Goal: Information Seeking & Learning: Learn about a topic

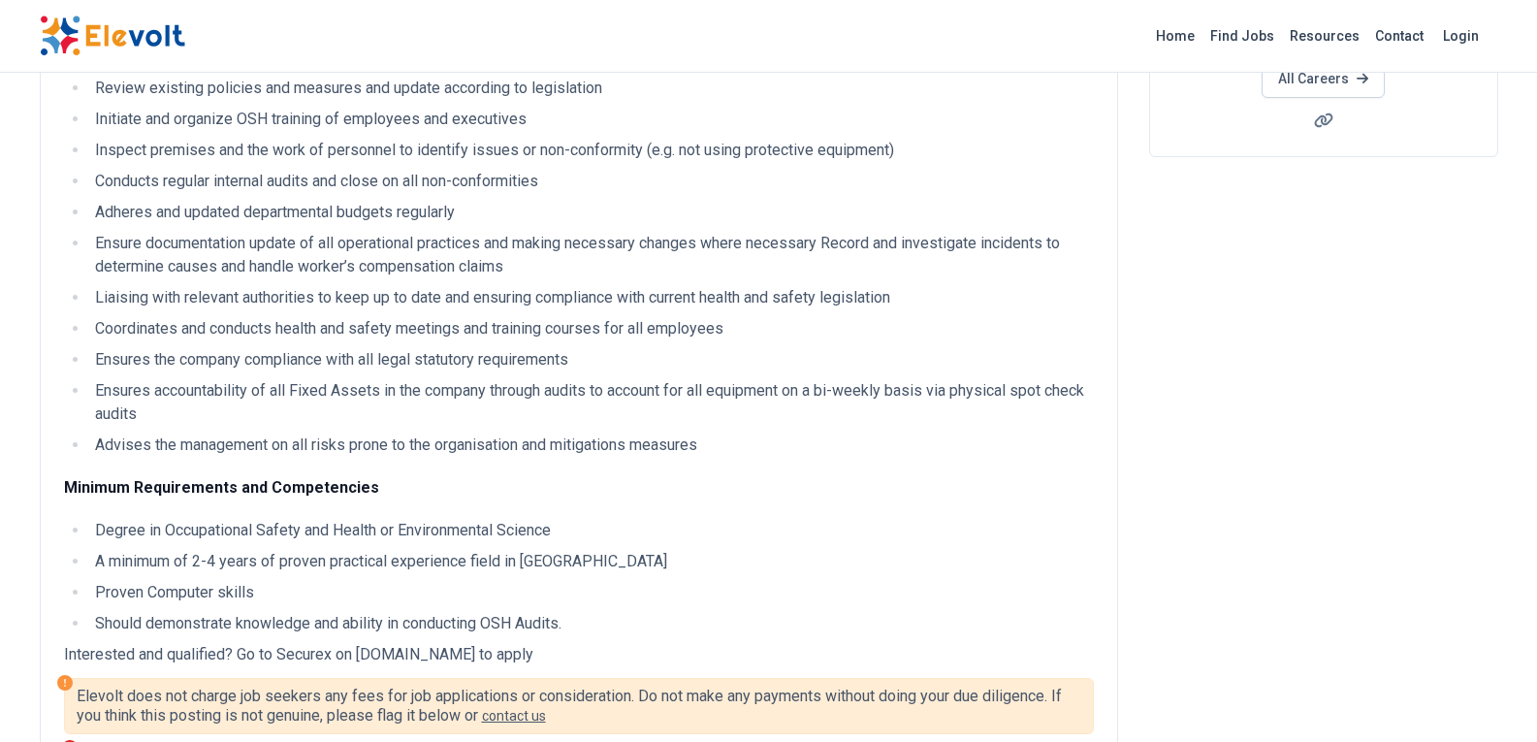
scroll to position [776, 0]
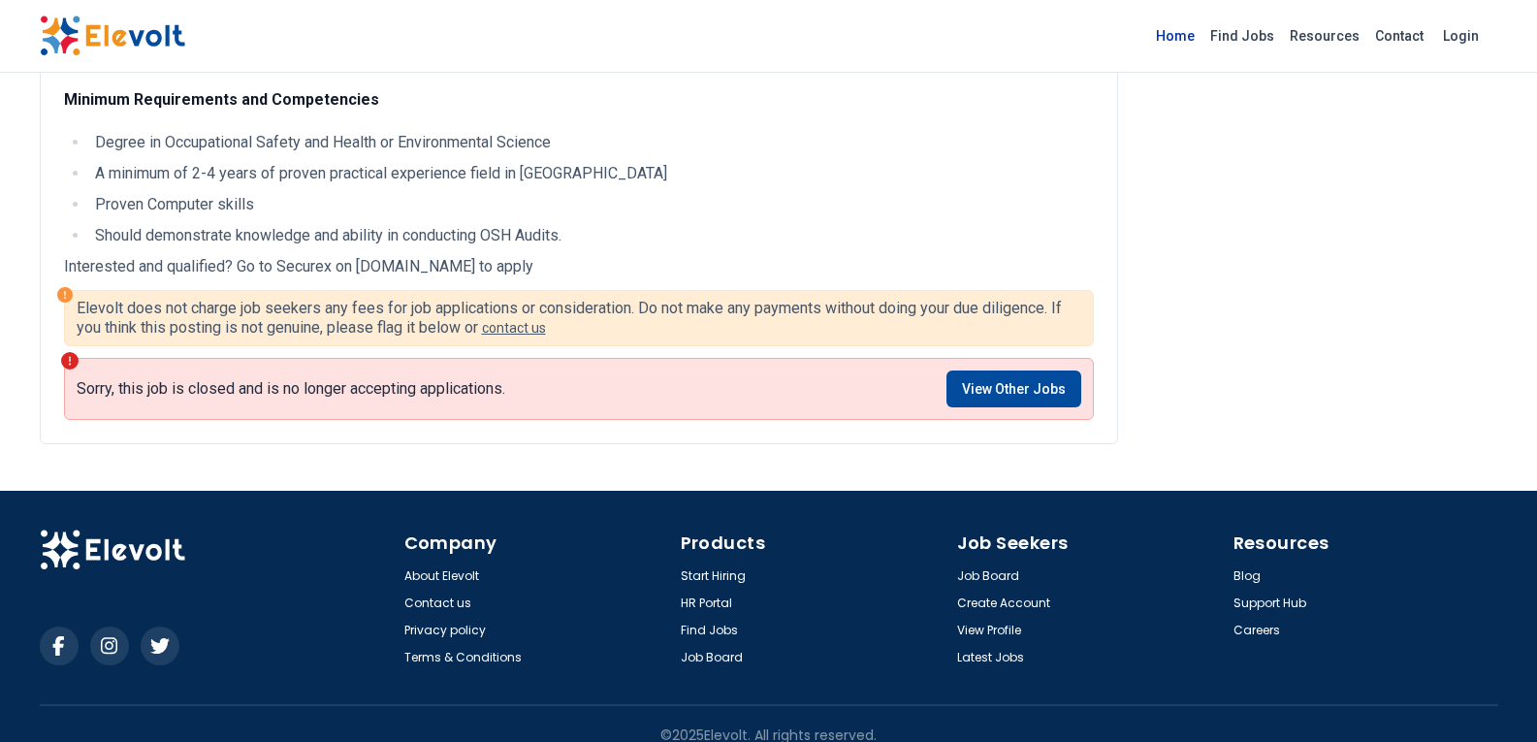
click at [1178, 32] on link "Home" at bounding box center [1175, 35] width 54 height 31
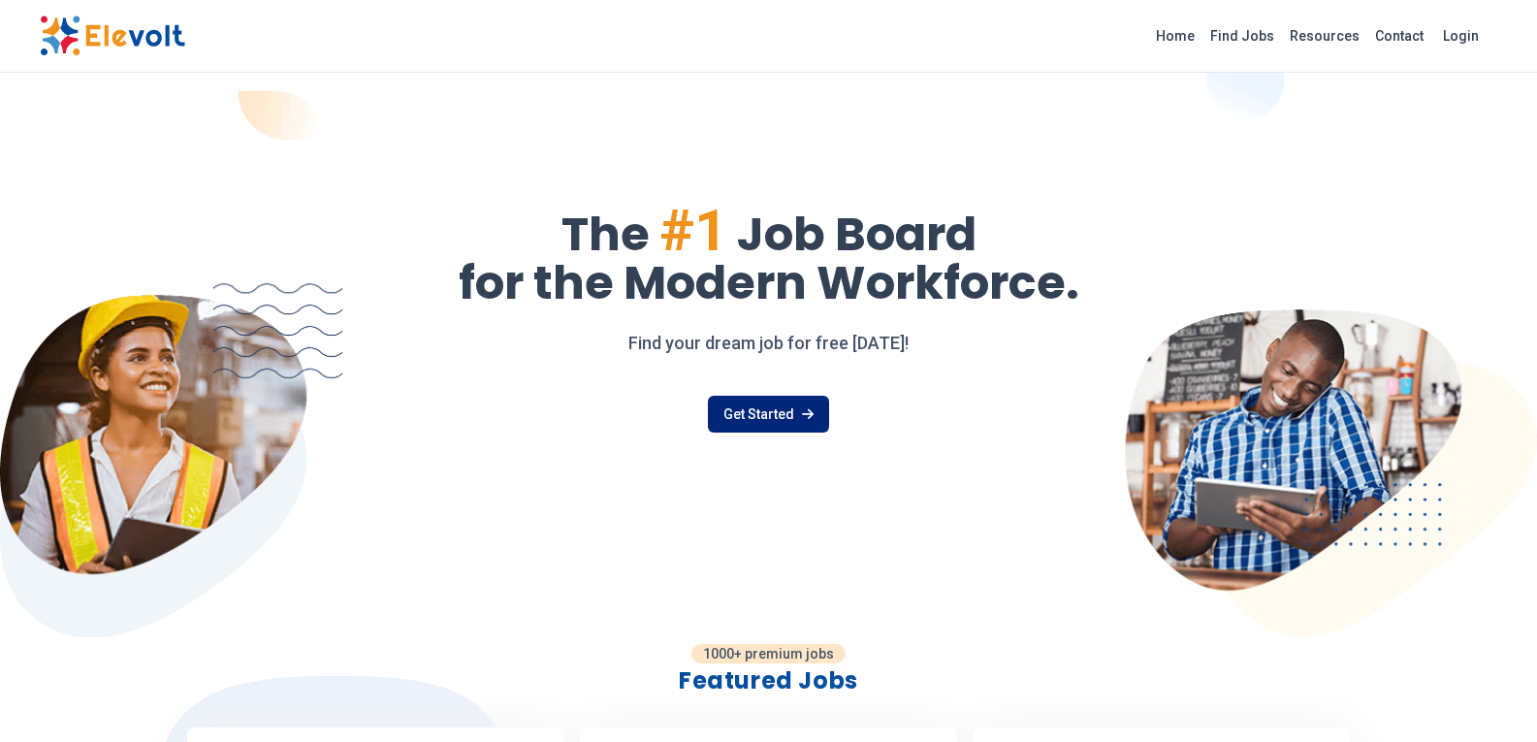
click at [765, 419] on link "Get Started" at bounding box center [768, 414] width 121 height 37
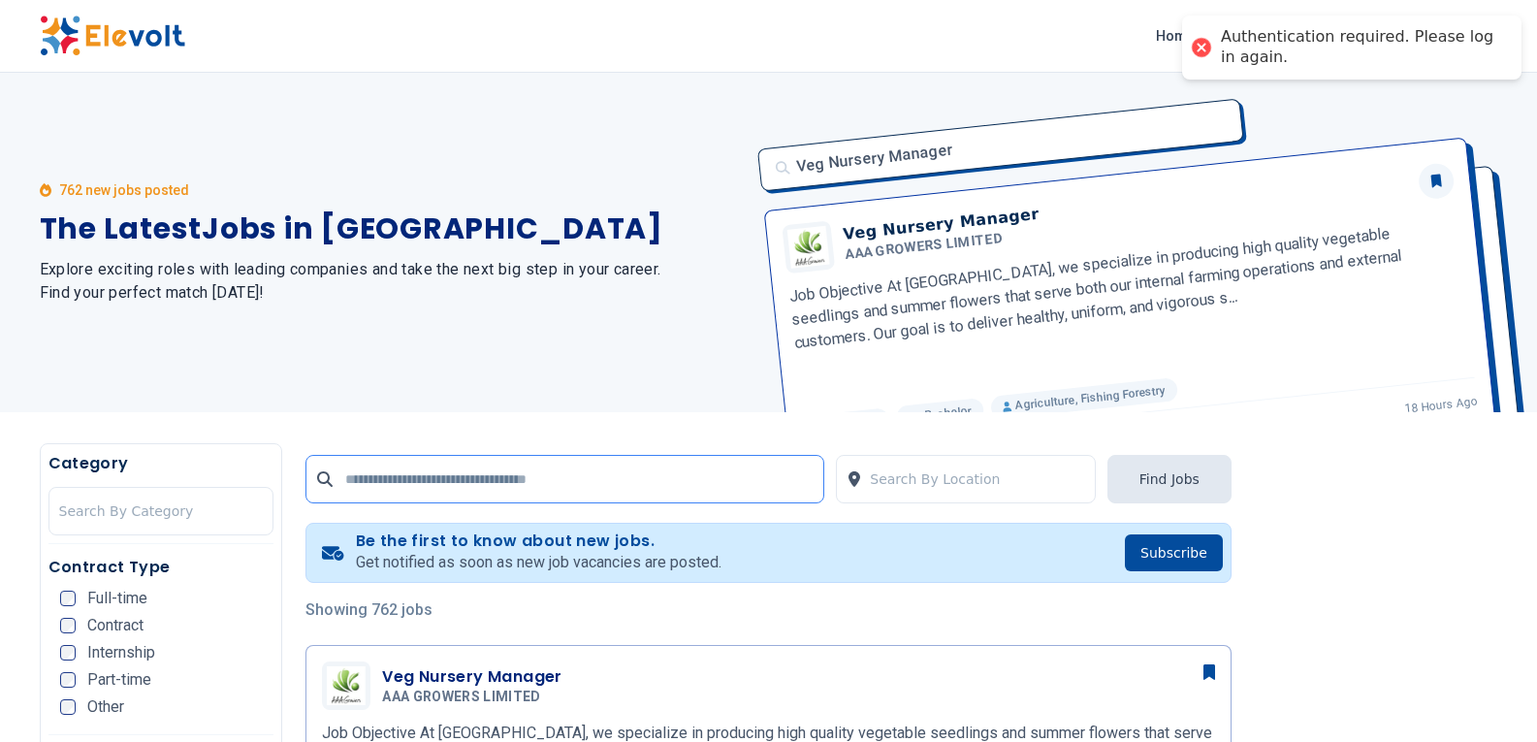
click at [531, 487] on input "text" at bounding box center [564, 479] width 519 height 48
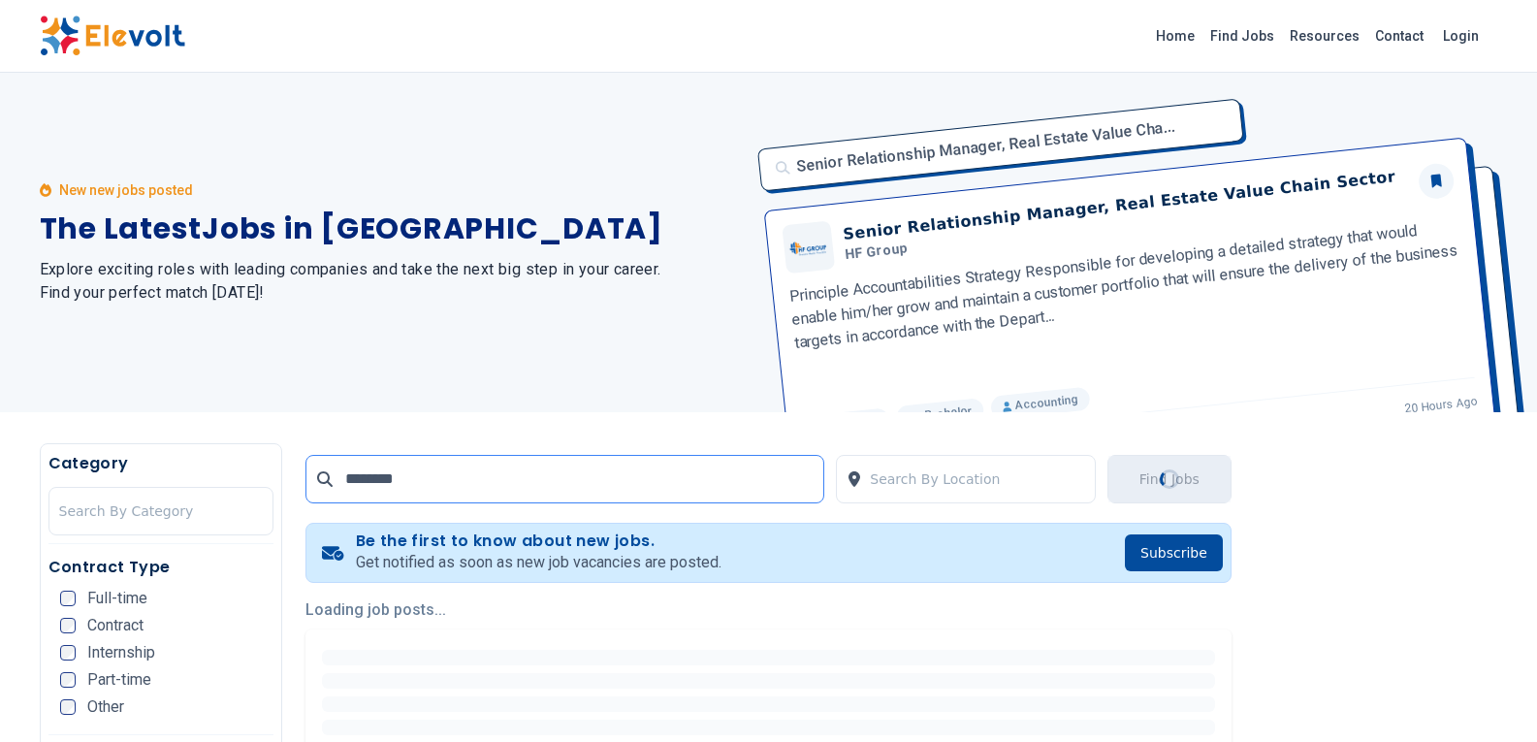
type input "********"
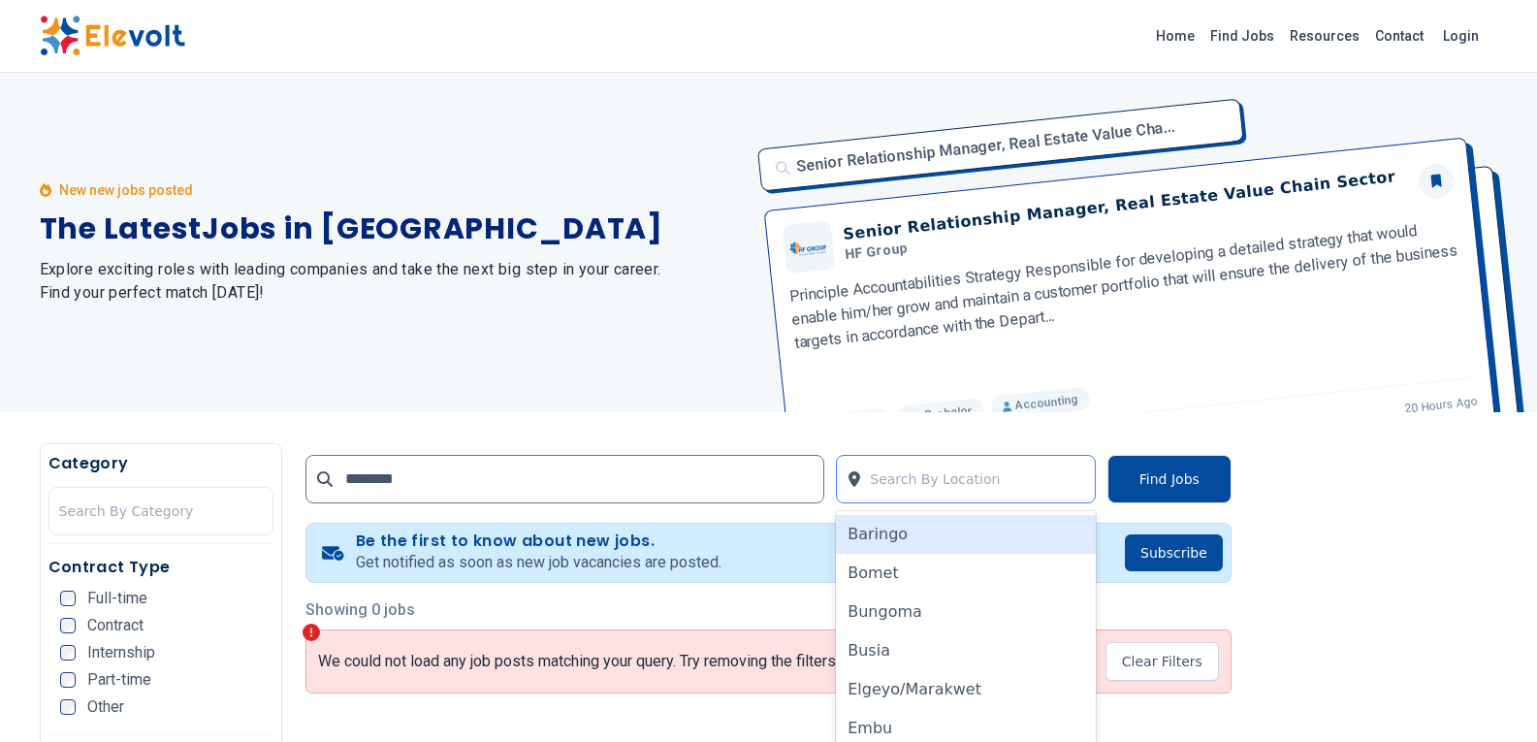
click at [901, 486] on div at bounding box center [977, 479] width 215 height 39
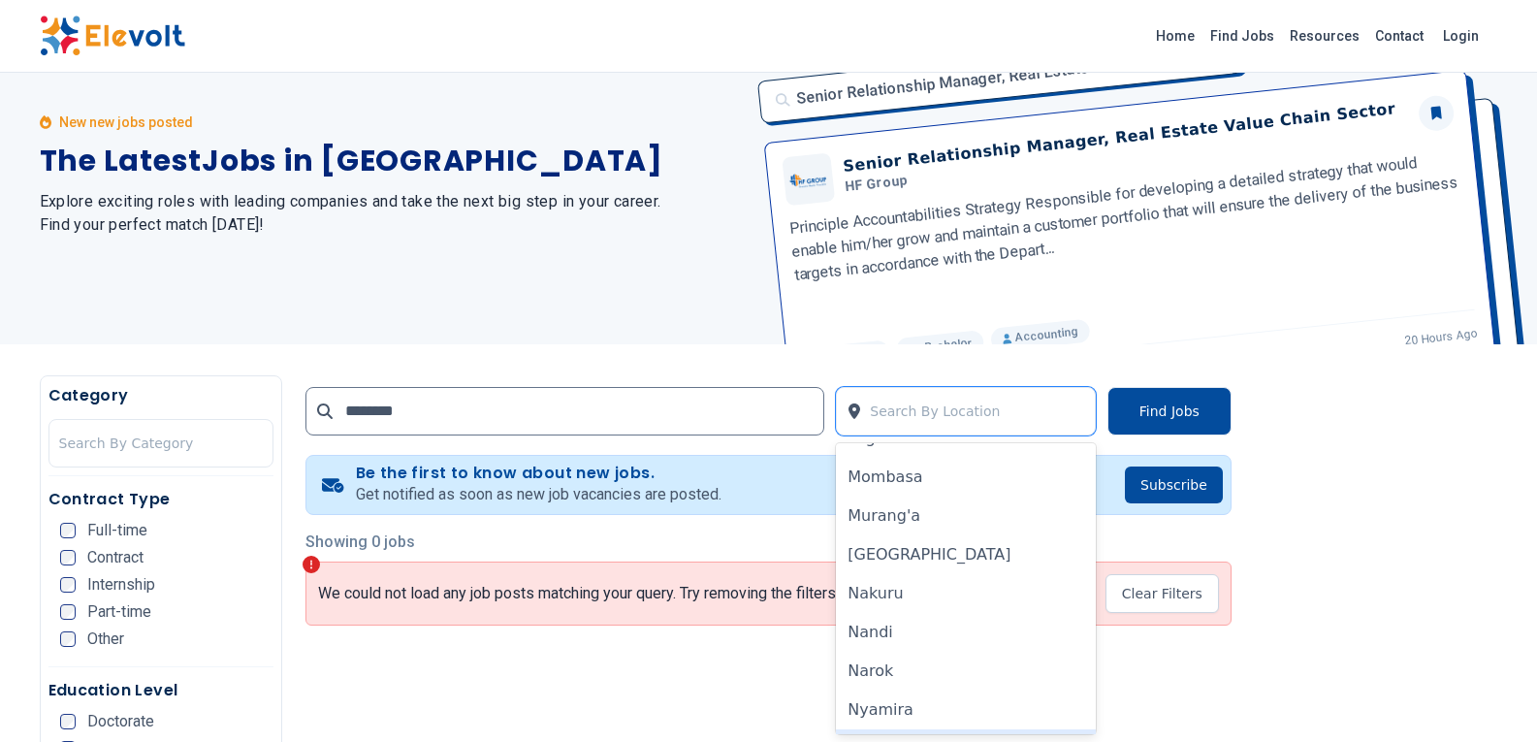
scroll to position [1035, 0]
click at [904, 560] on div "[GEOGRAPHIC_DATA]" at bounding box center [966, 555] width 260 height 39
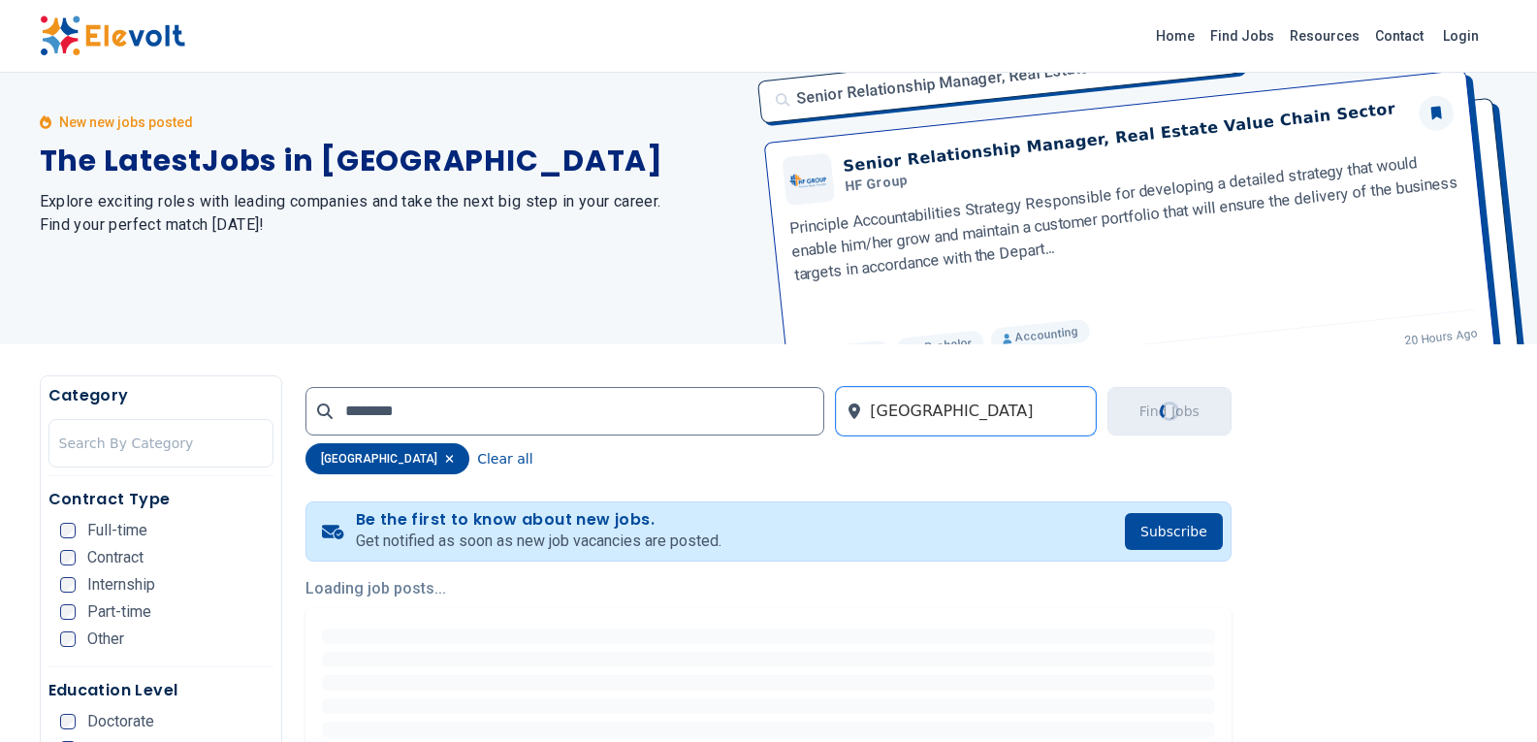
scroll to position [0, 0]
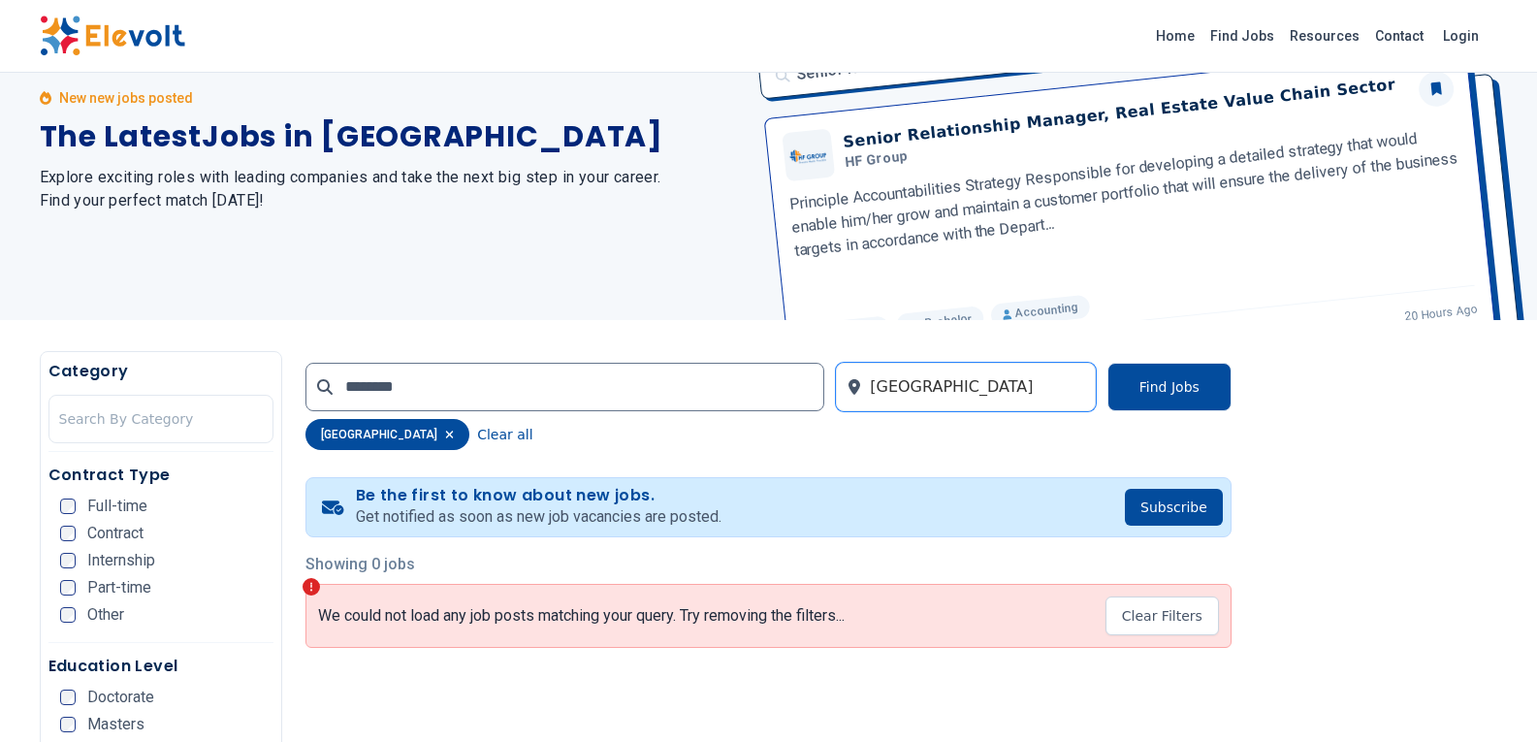
scroll to position [194, 0]
